Goal: Transaction & Acquisition: Book appointment/travel/reservation

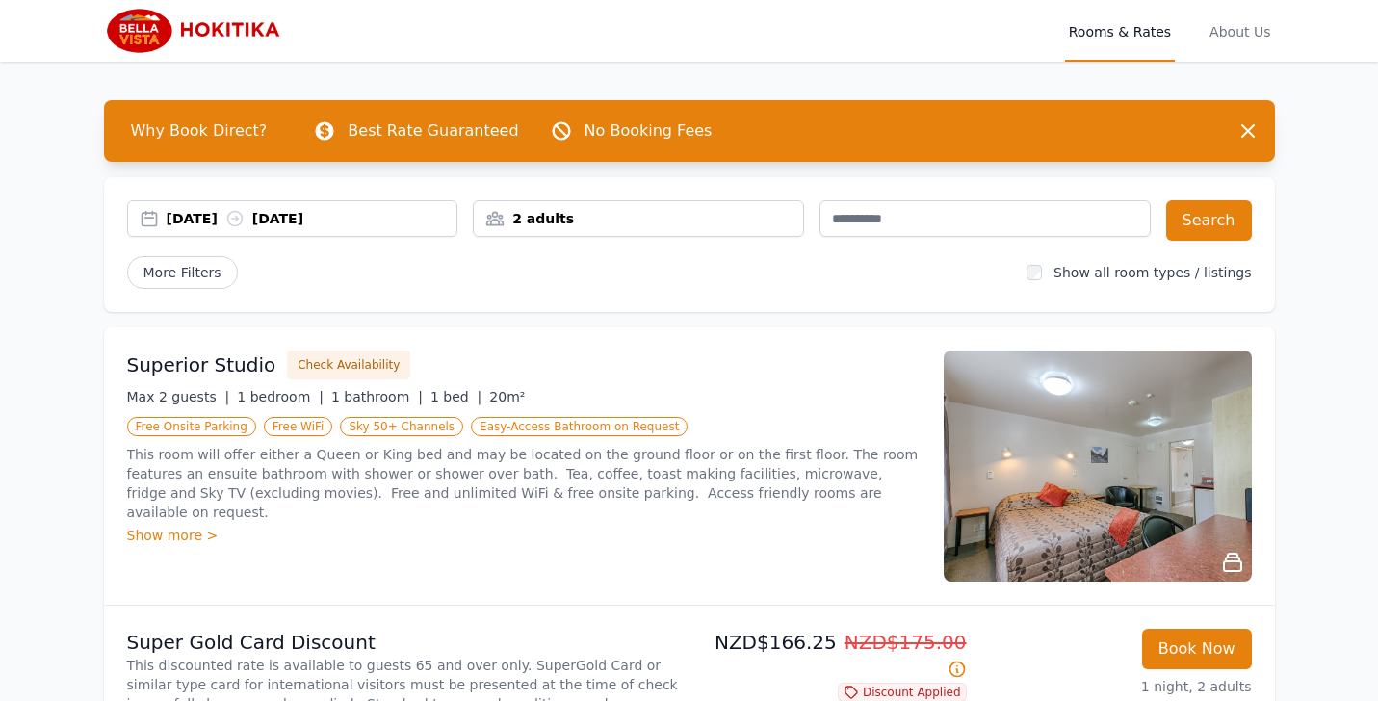
click at [213, 31] on img at bounding box center [197, 31] width 186 height 46
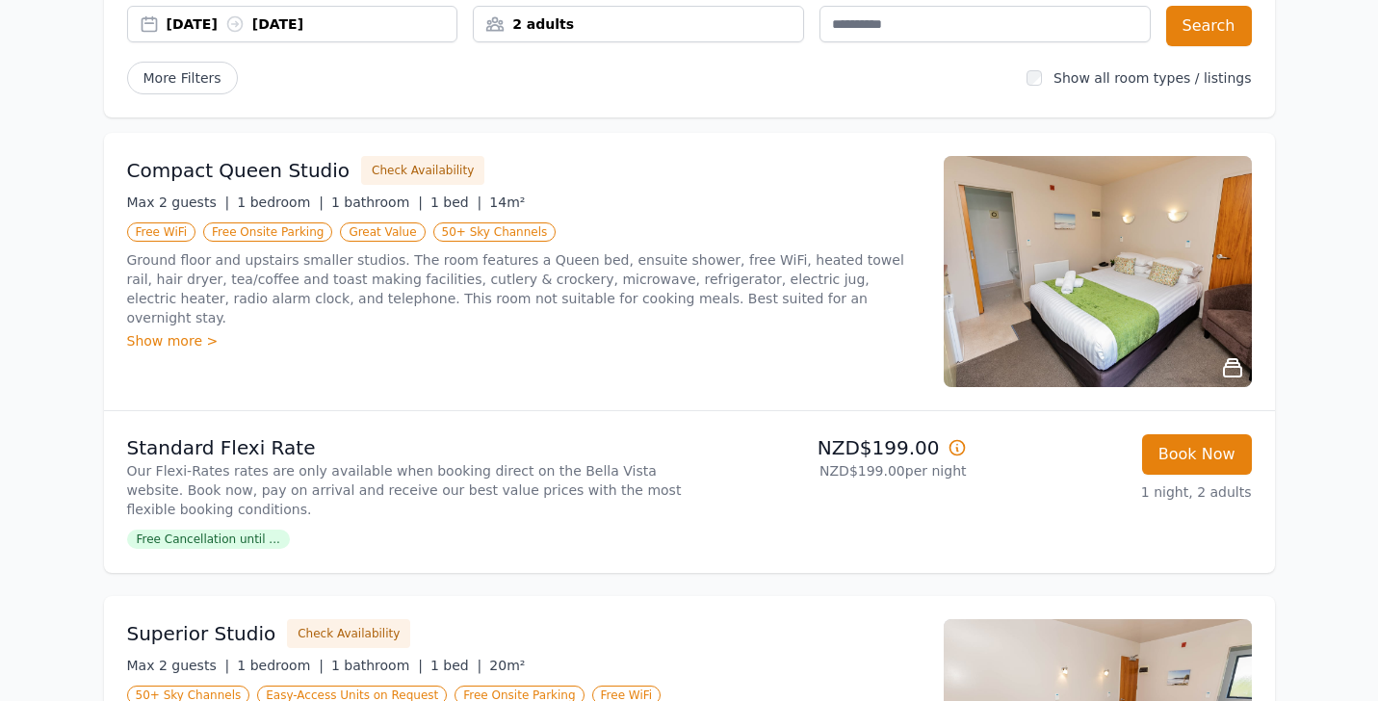
scroll to position [204, 0]
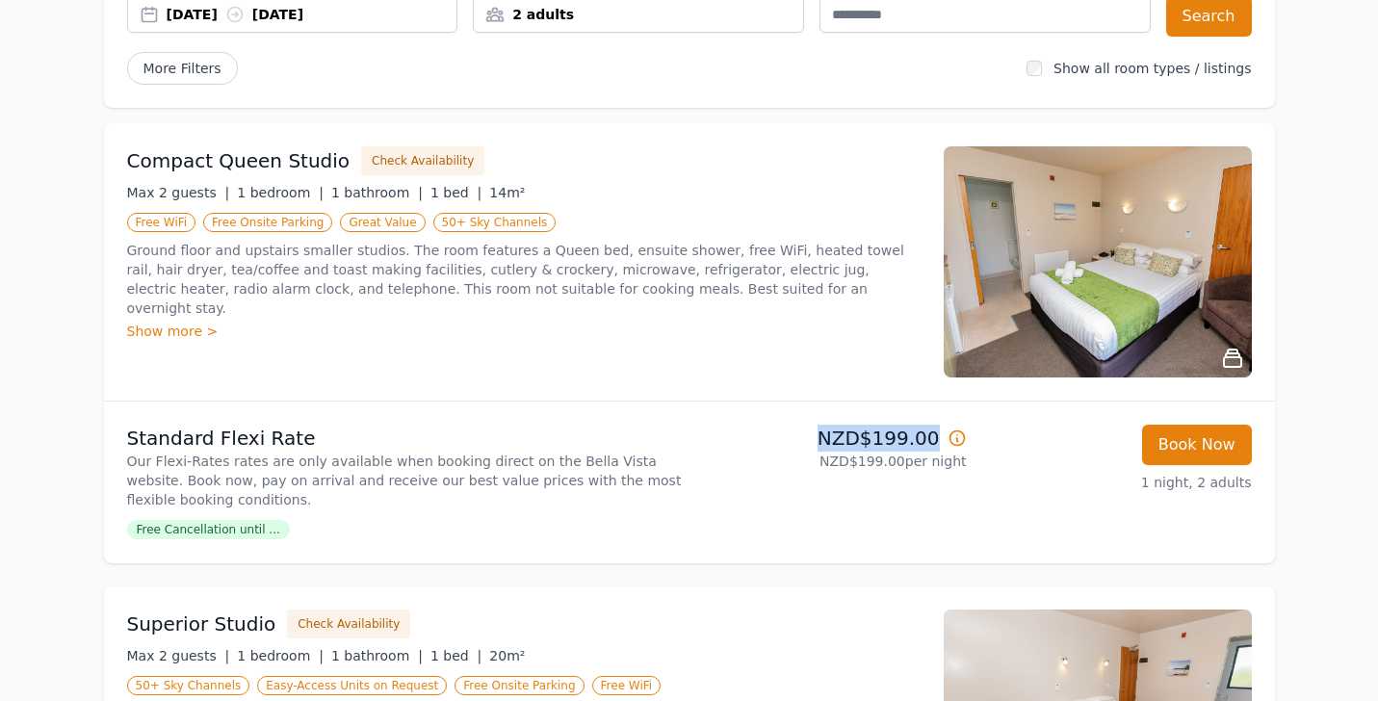
drag, startPoint x: 826, startPoint y: 435, endPoint x: 941, endPoint y: 437, distance: 114.6
click at [941, 437] on p "NZD$199.00" at bounding box center [832, 438] width 270 height 27
copy p "NZD$199.00"
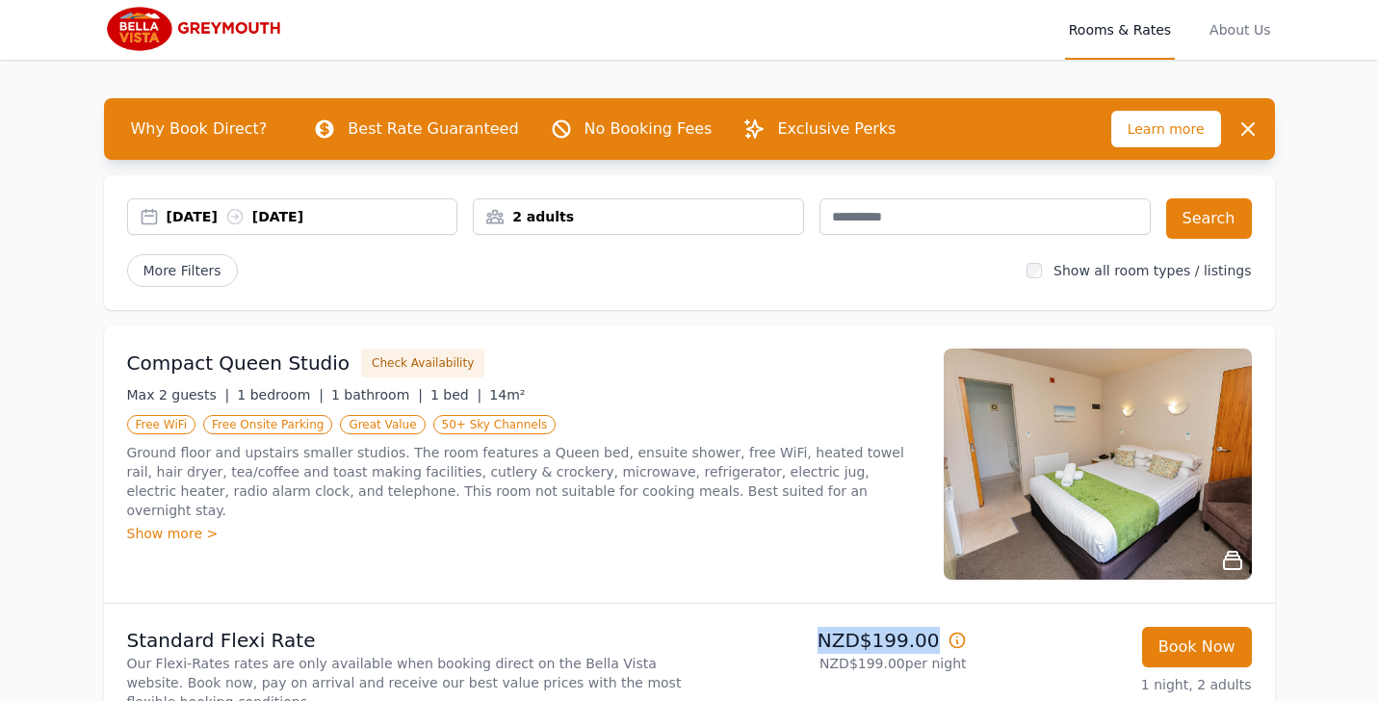
scroll to position [0, 0]
